Goal: Transaction & Acquisition: Purchase product/service

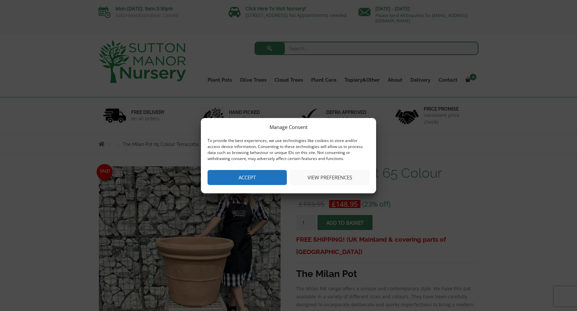
click at [259, 177] on button "Accept" at bounding box center [247, 177] width 79 height 15
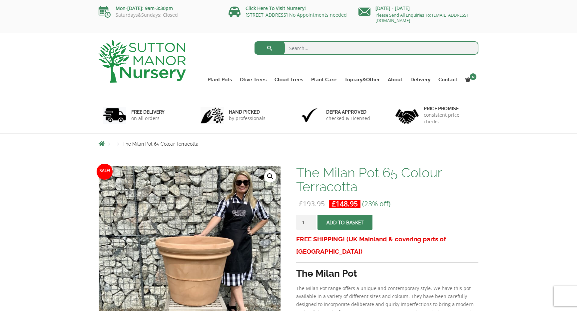
scroll to position [10, 0]
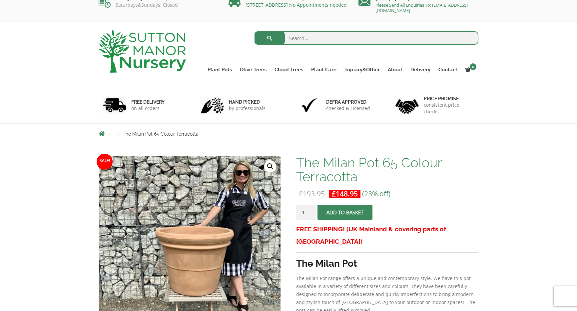
click at [308, 39] on input "search" at bounding box center [367, 37] width 224 height 13
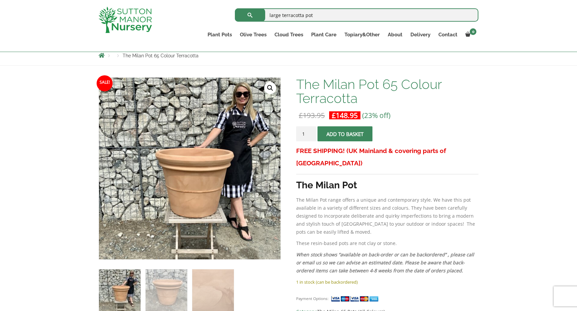
scroll to position [76, 0]
type input "large terracotta pot"
click at [250, 15] on span "submit" at bounding box center [250, 15] width 0 height 0
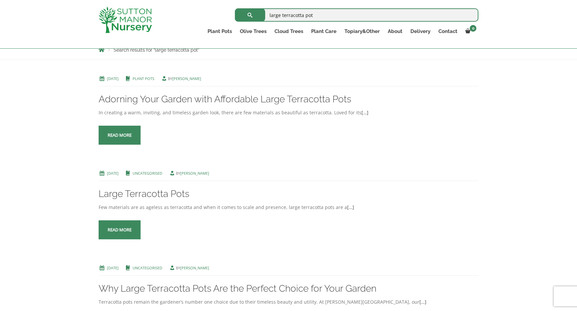
scroll to position [122, 0]
click at [123, 236] on link "Read more" at bounding box center [120, 230] width 42 height 19
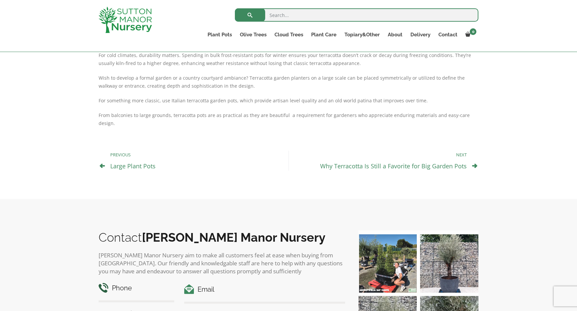
scroll to position [218, 0]
click at [103, 283] on icon at bounding box center [104, 288] width 10 height 10
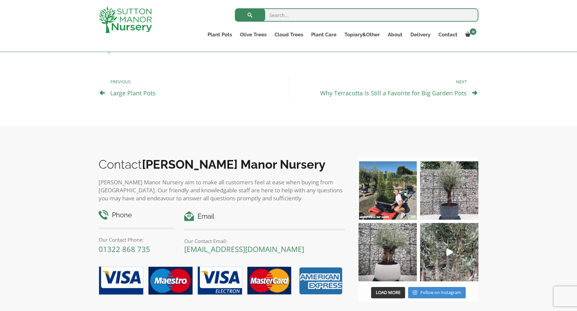
scroll to position [290, 0]
